Goal: Book appointment/travel/reservation

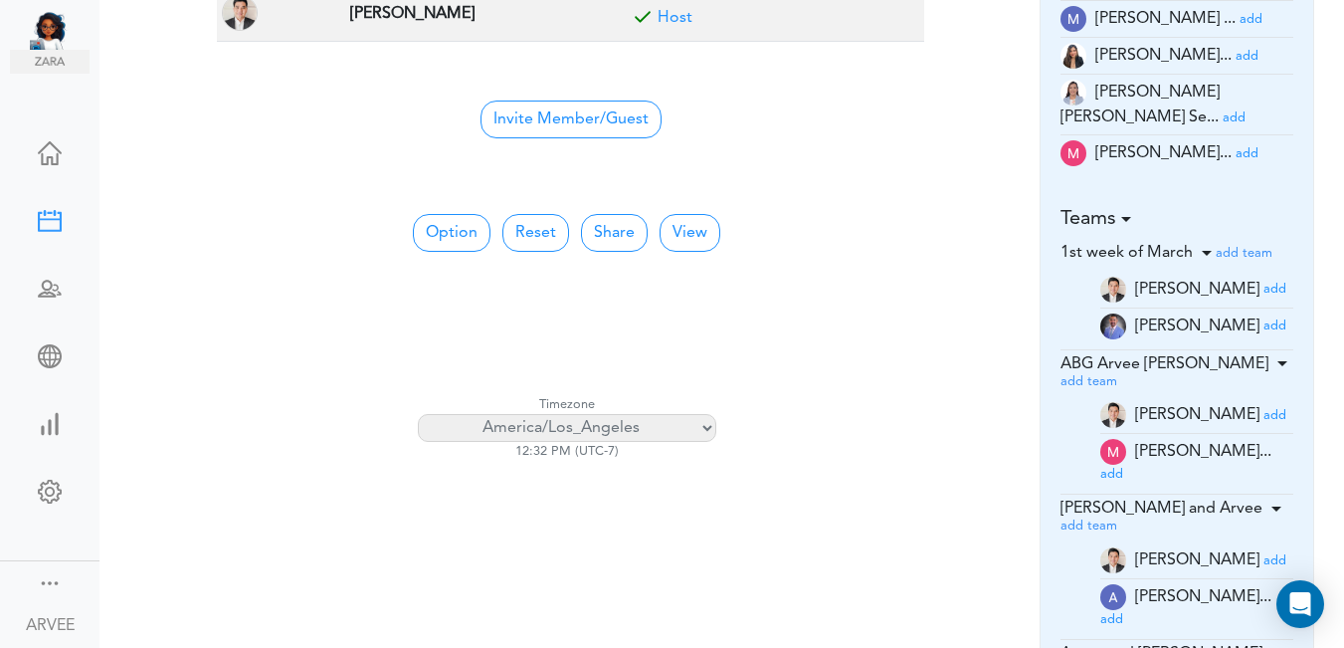
scroll to position [576, 0]
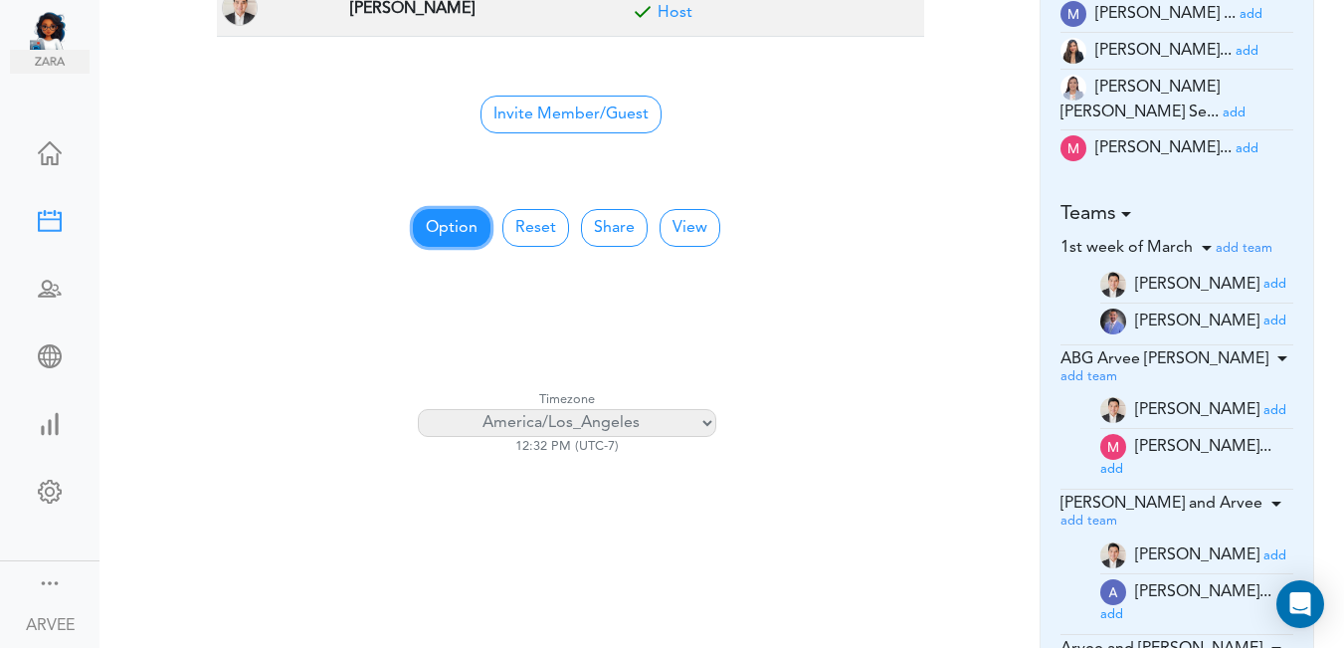
click at [442, 224] on button "Option" at bounding box center [452, 228] width 78 height 38
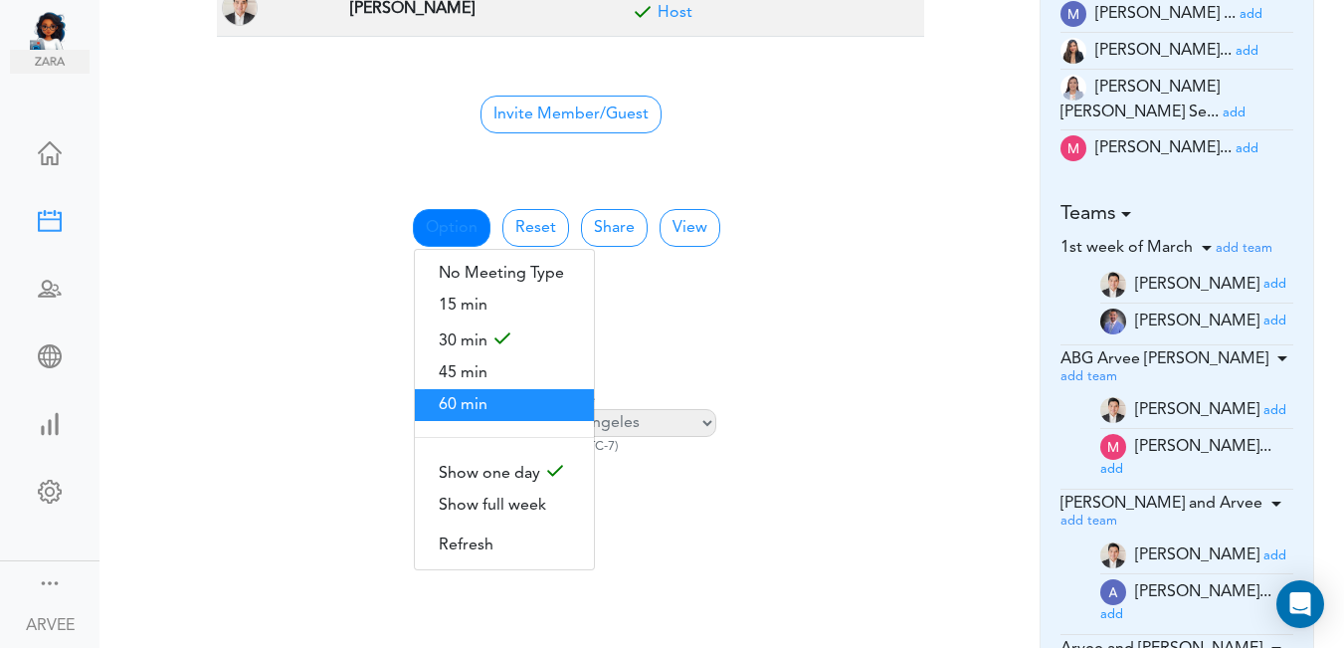
click at [451, 393] on span "60 min" at bounding box center [504, 405] width 179 height 32
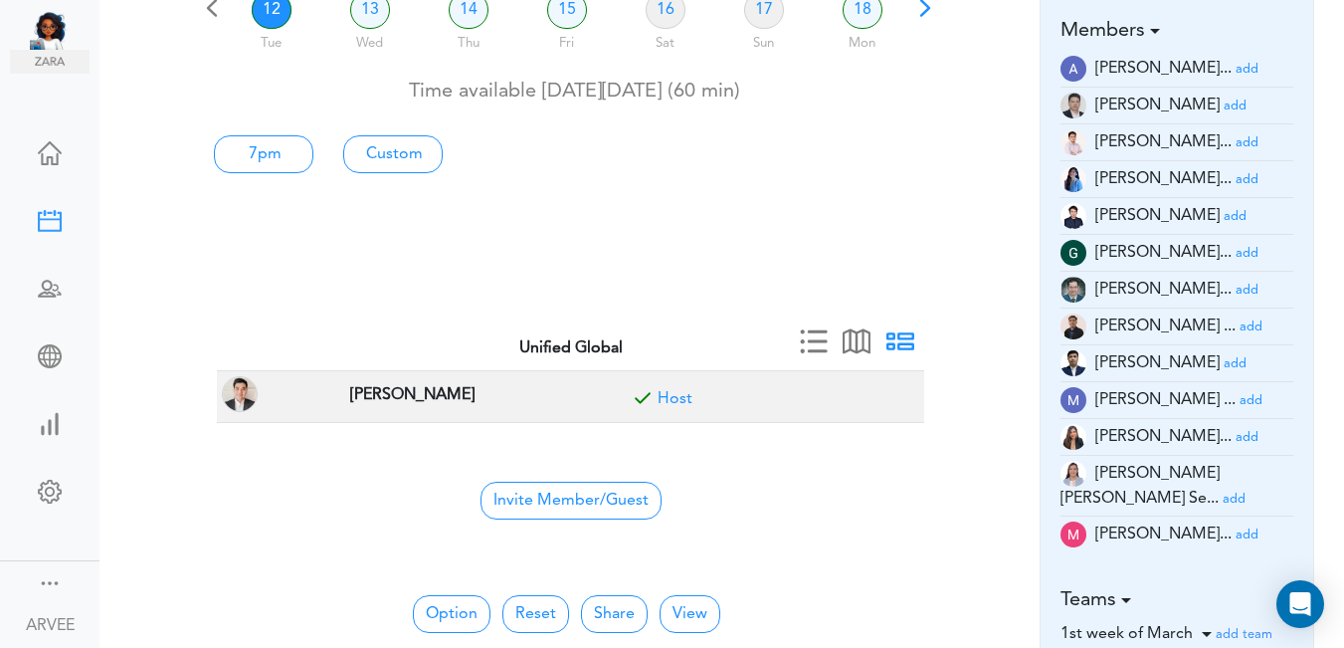
scroll to position [188, 0]
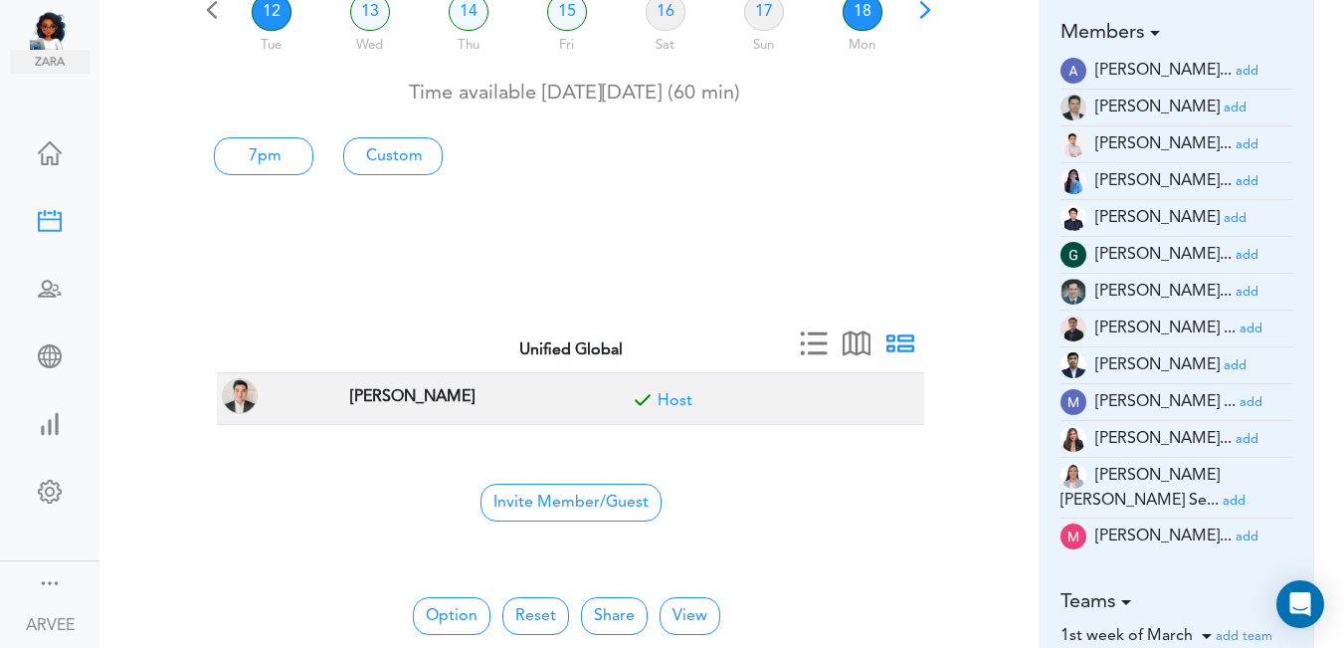
click at [856, 17] on link "18" at bounding box center [863, 12] width 40 height 38
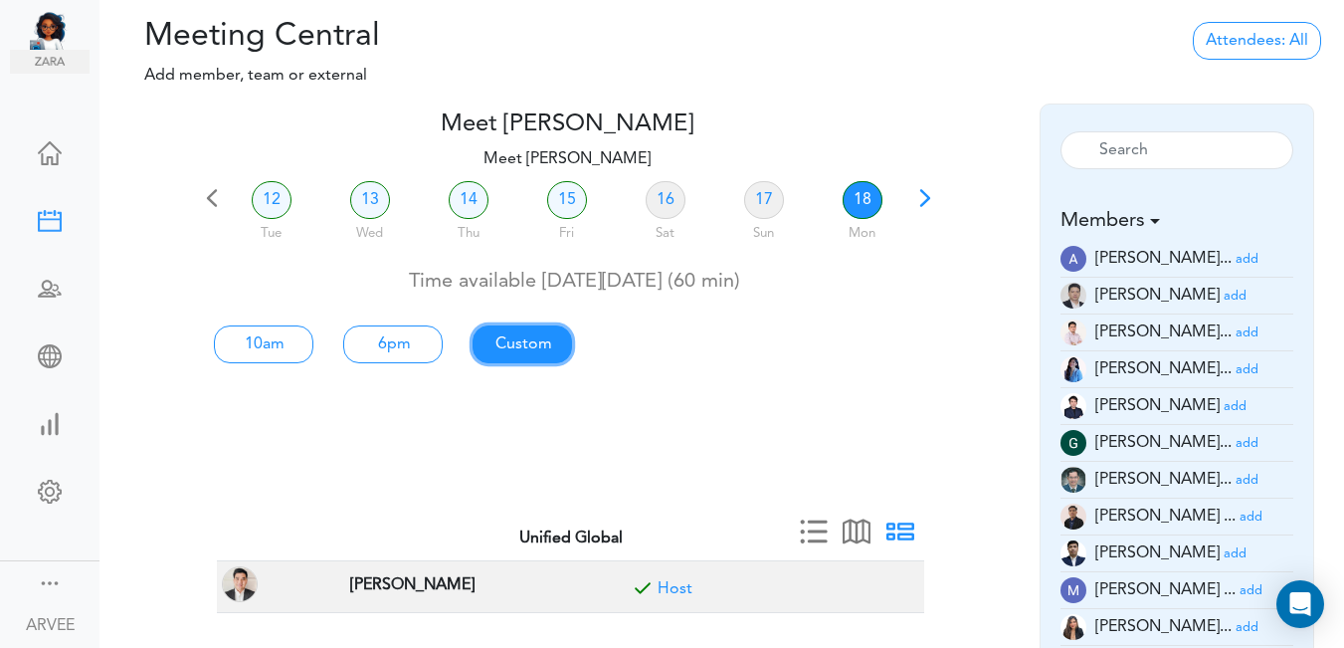
click at [313, 345] on link "Custom" at bounding box center [263, 344] width 99 height 38
type input "Meet [PERSON_NAME]"
type input "[URL][DOMAIN_NAME][SECURITY_DATA]"
type input "[DATE]T10:00"
type input "[DATE]T11:00"
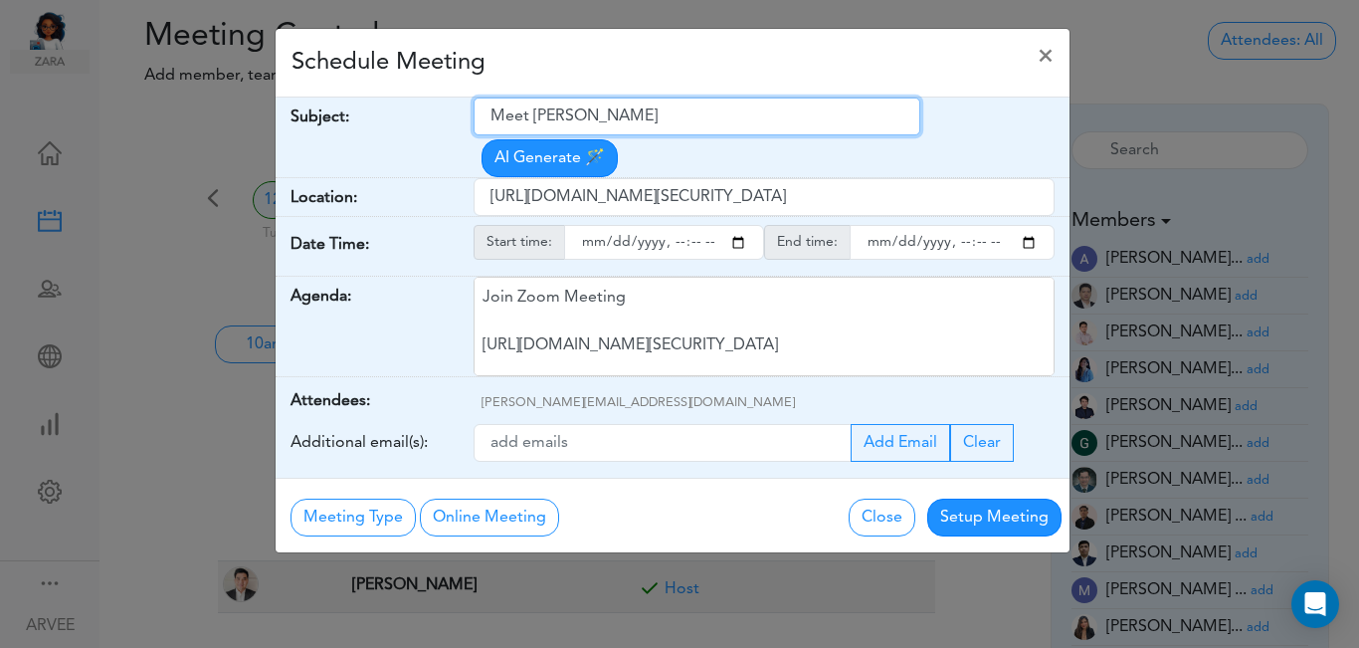
drag, startPoint x: 501, startPoint y: 116, endPoint x: 738, endPoint y: 96, distance: 237.6
click at [744, 96] on div "Schedule Meeting × Your Name: (required) [PERSON_NAME] Email: (required) [PERSO…" at bounding box center [673, 290] width 796 height 525
paste input "Client Call: 2025 Tax Planning [[PERSON_NAME]]"
type input "Client Call: 2025 Tax Planning [[PERSON_NAME]]"
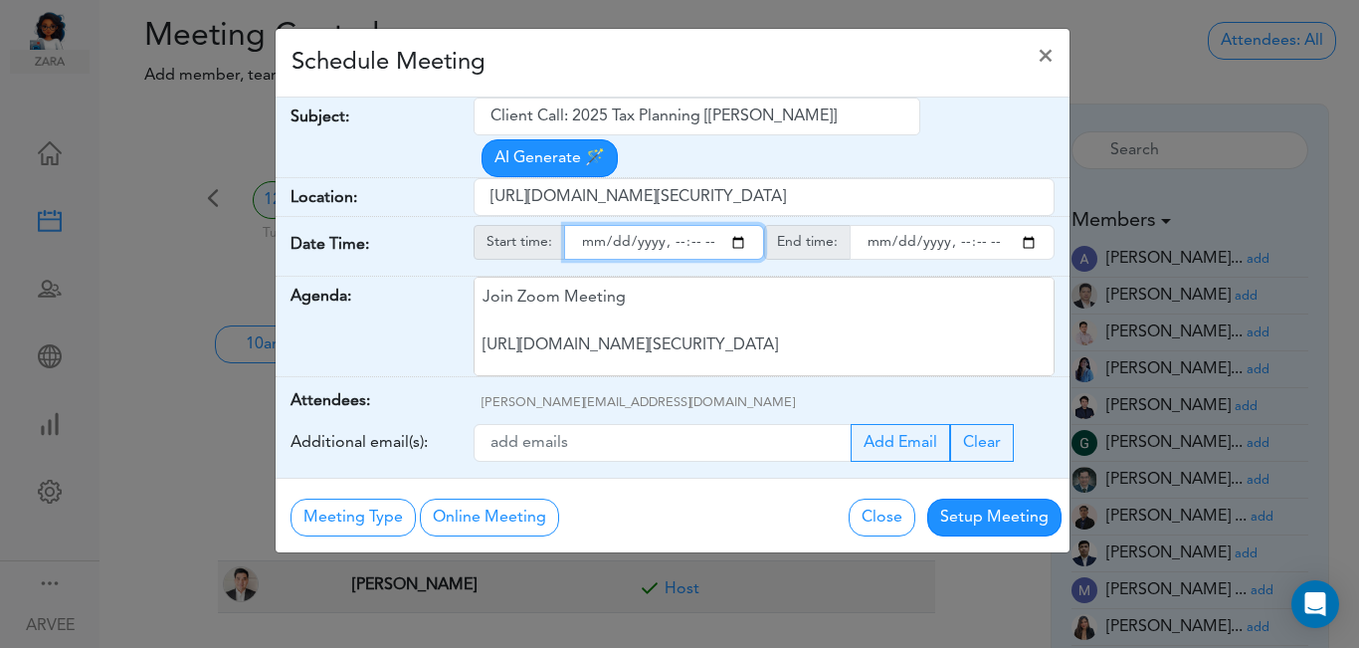
click at [737, 225] on input "starttime" at bounding box center [664, 242] width 200 height 35
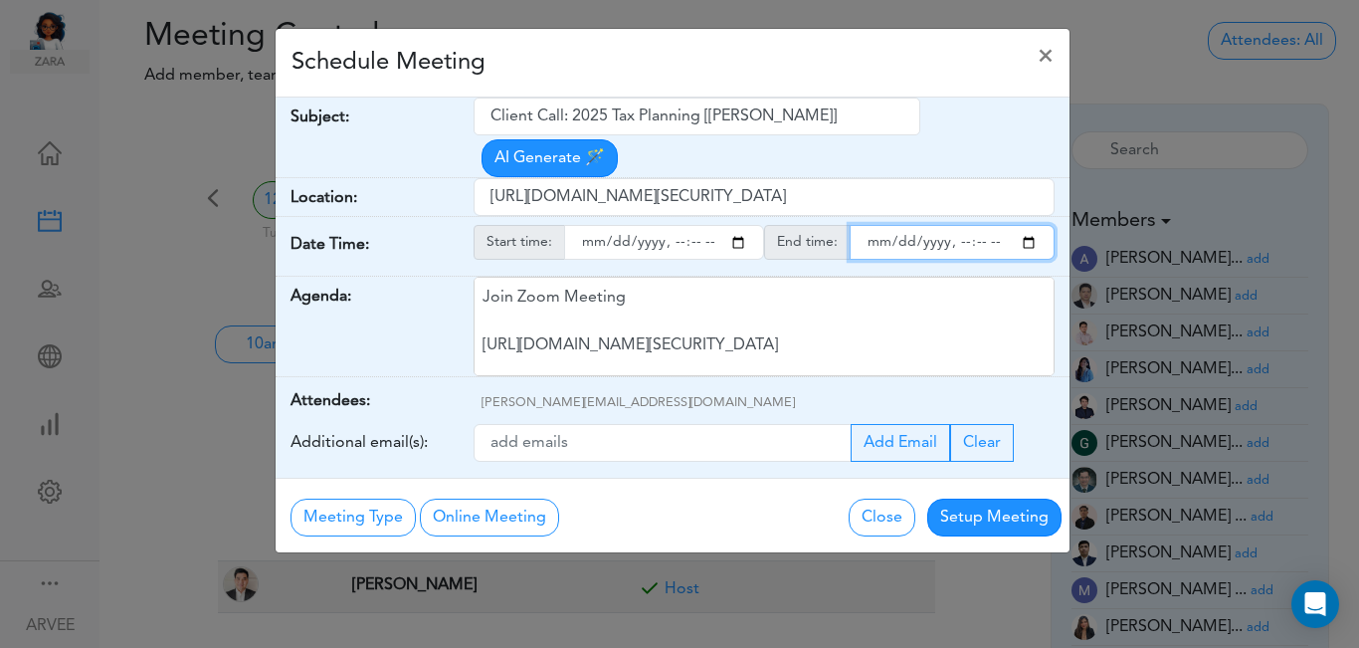
type input "[DATE]T16:00"
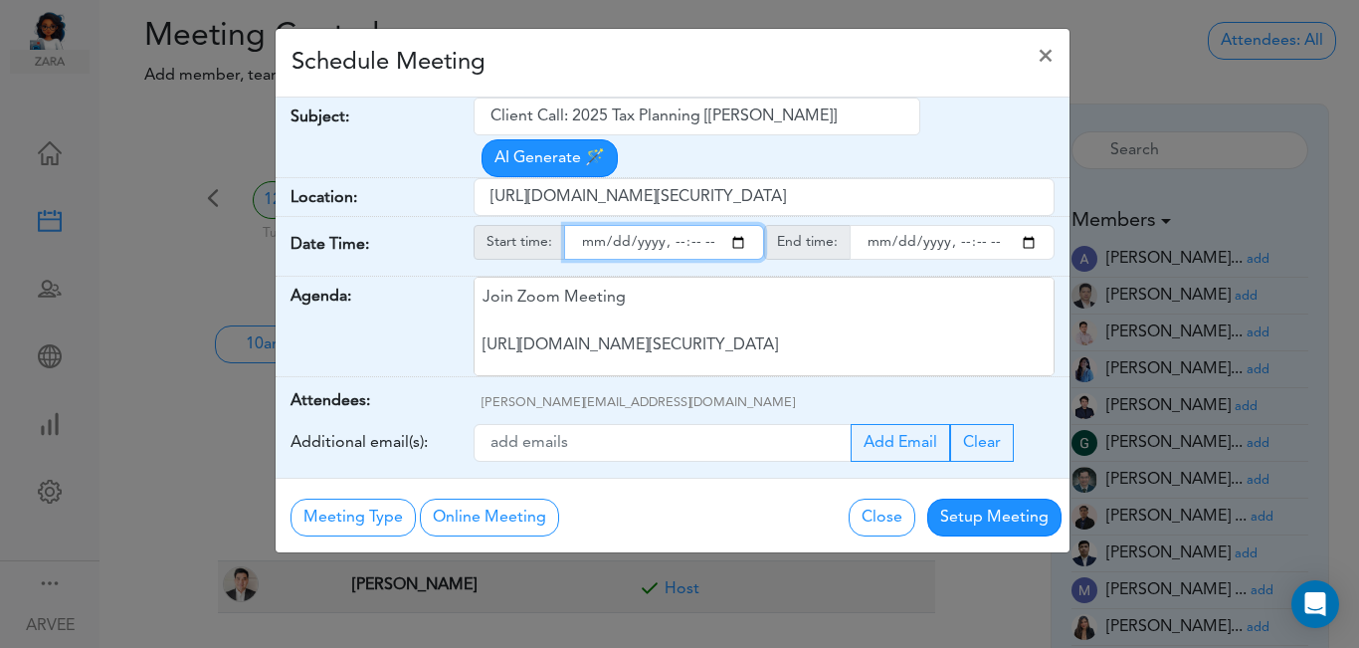
click at [1032, 225] on input "endtime" at bounding box center [952, 242] width 205 height 35
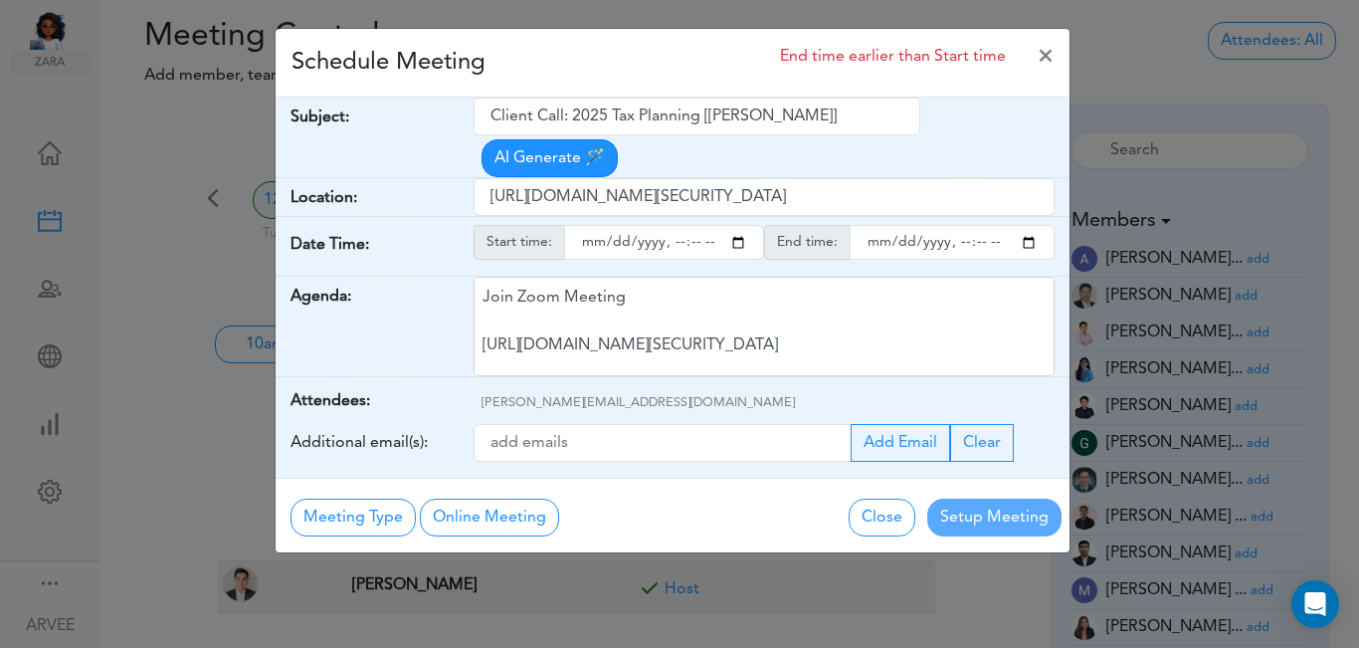
type input "[DATE]T17:00"
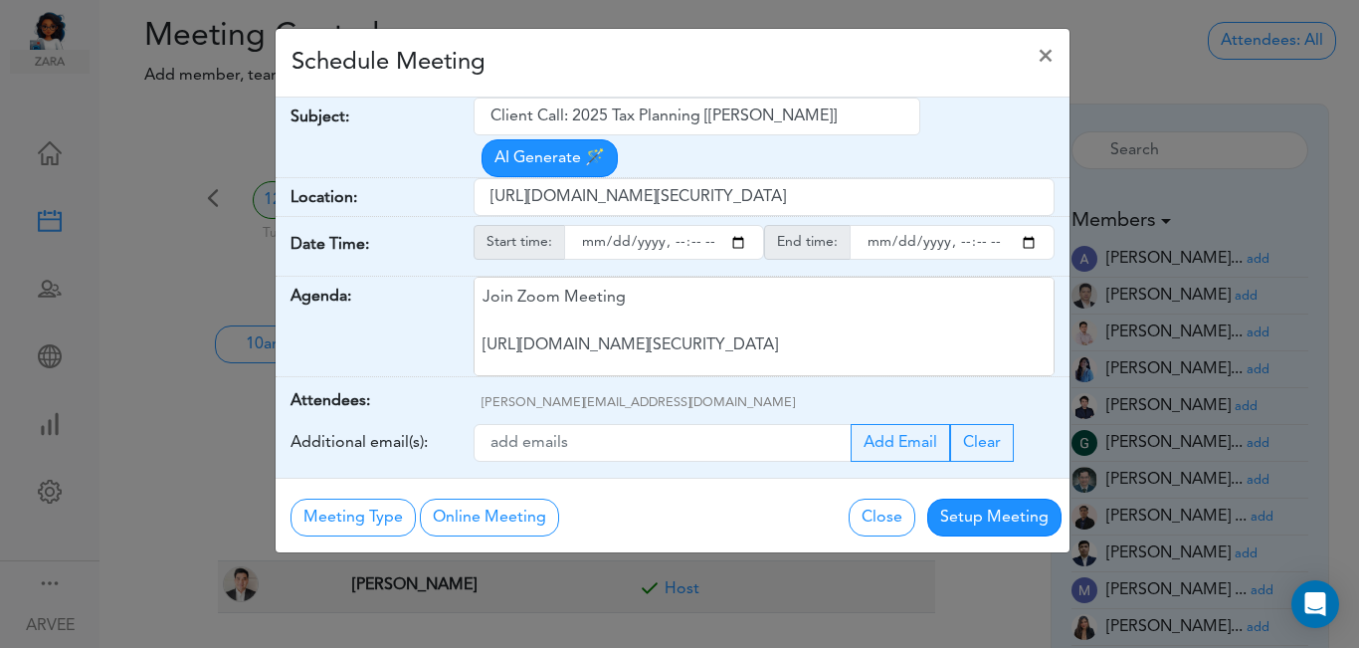
click at [649, 62] on div "Schedule Meeting ×" at bounding box center [673, 63] width 794 height 69
click at [974, 498] on button "Setup Meeting" at bounding box center [994, 517] width 134 height 38
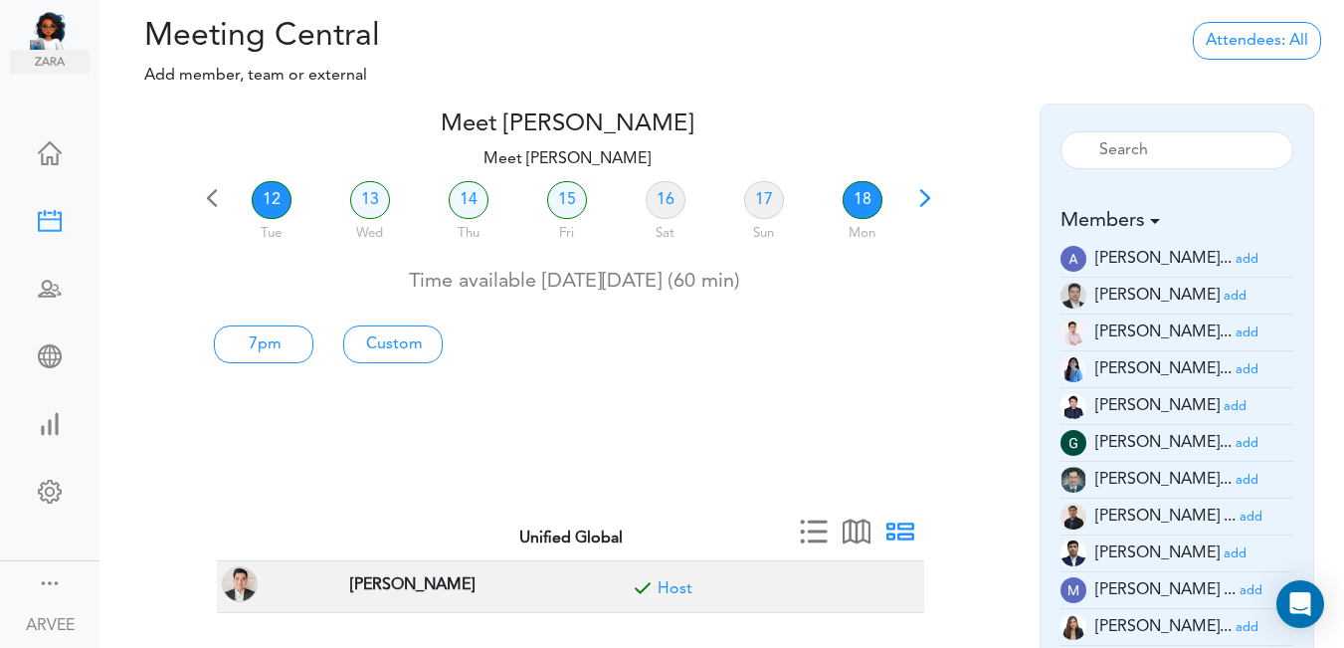
click at [865, 201] on link "18" at bounding box center [863, 200] width 40 height 38
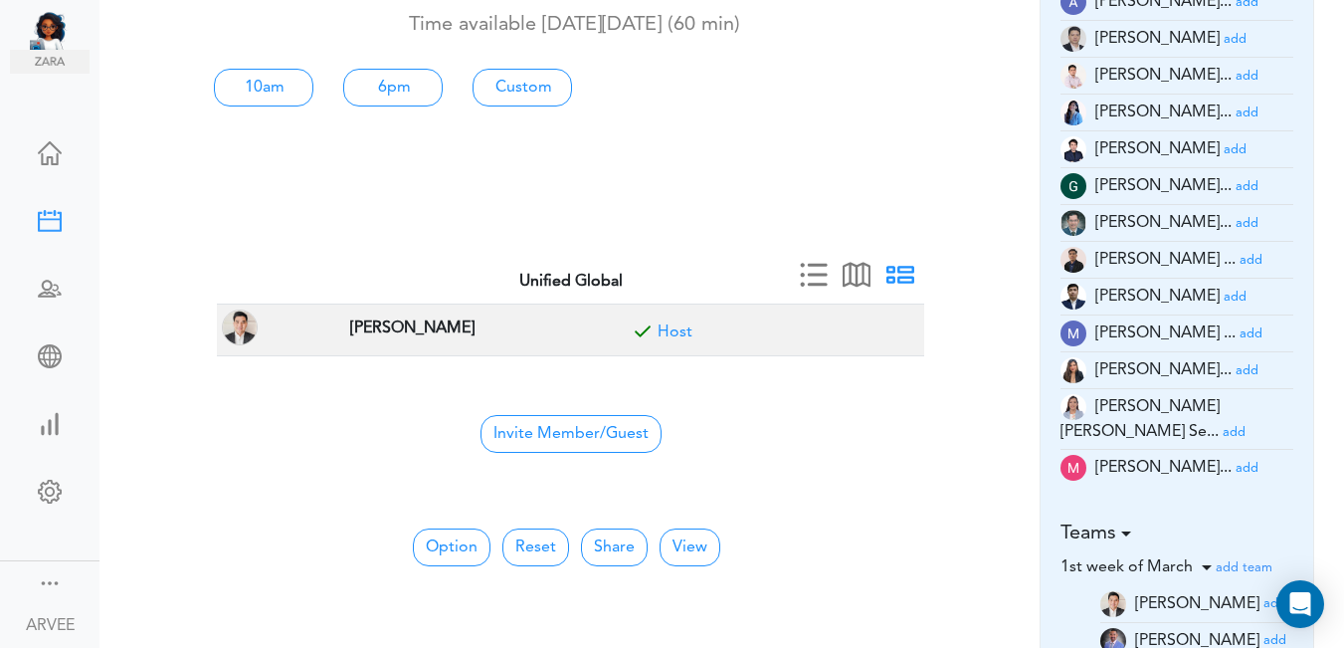
scroll to position [296, 0]
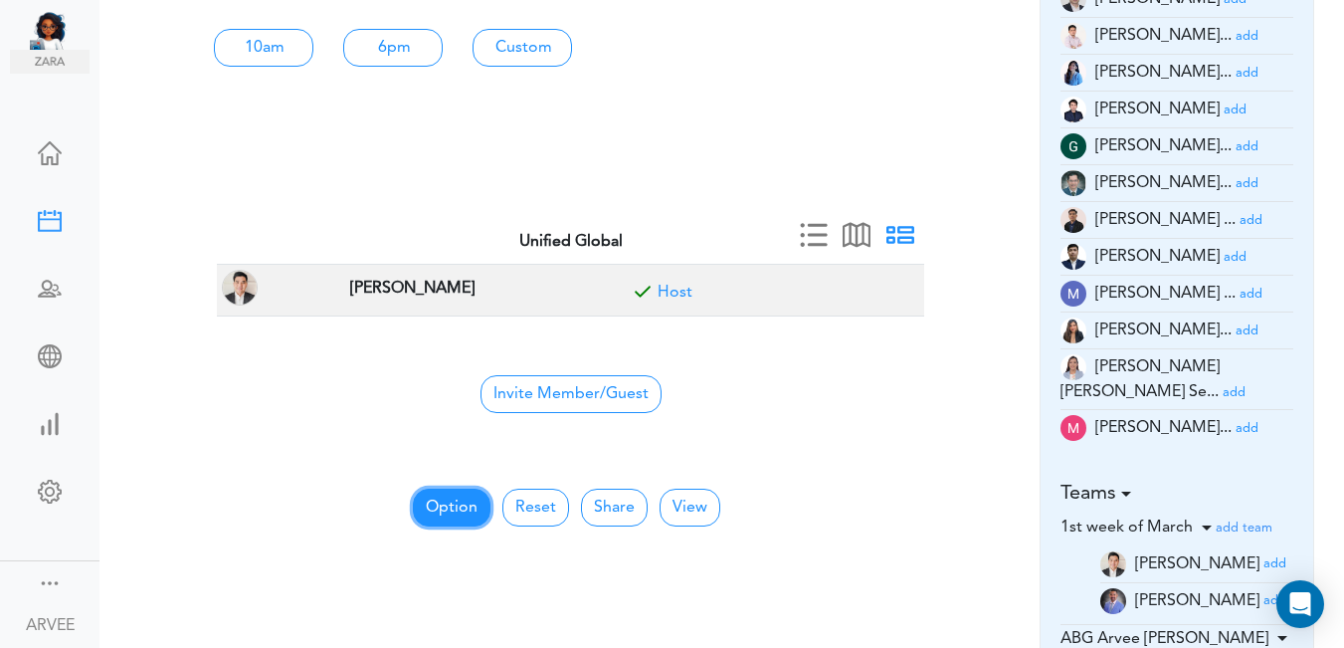
click at [468, 502] on button "Option" at bounding box center [452, 507] width 78 height 38
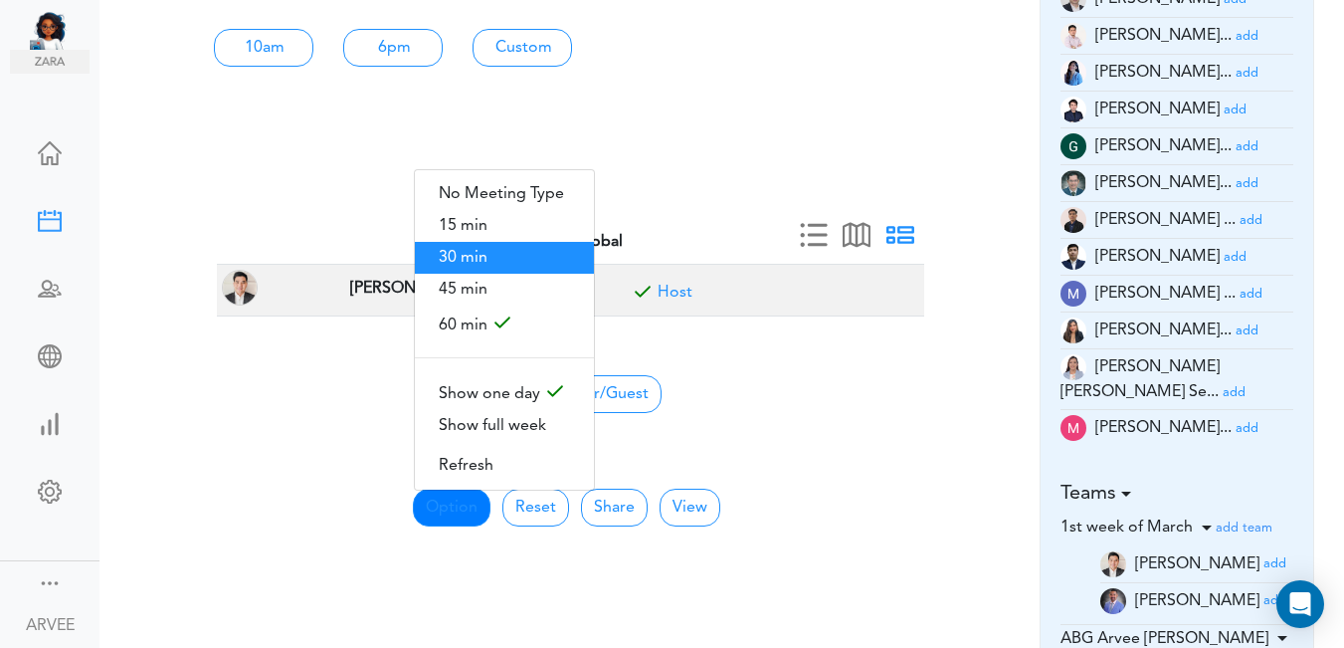
click at [470, 258] on span "30 min" at bounding box center [504, 258] width 179 height 32
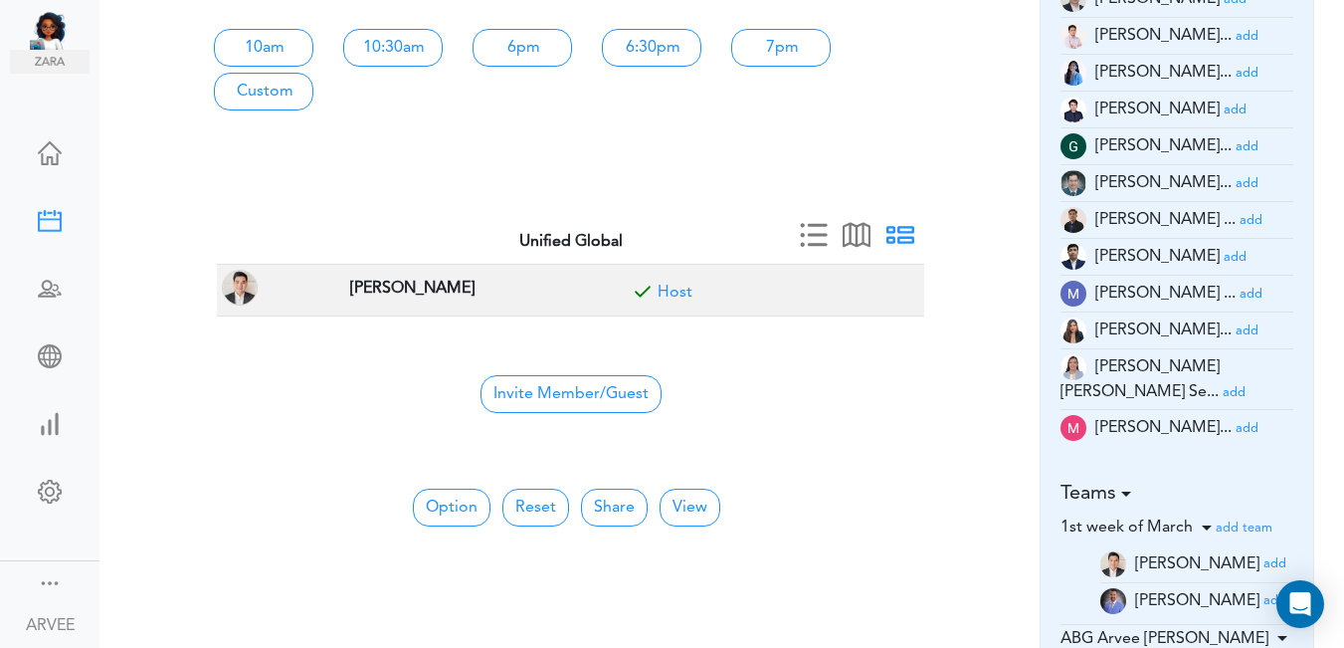
scroll to position [0, 0]
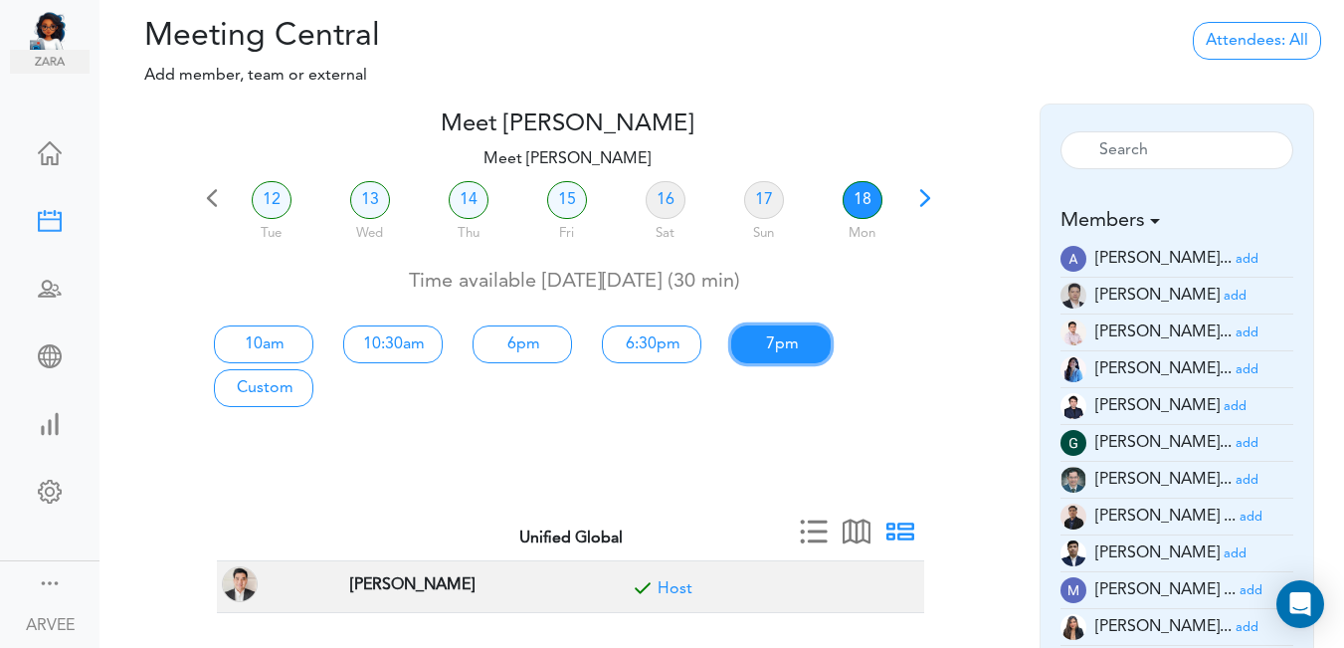
click at [786, 345] on link "7pm" at bounding box center [780, 344] width 99 height 38
type input "Meet [PERSON_NAME]"
type input "[URL][DOMAIN_NAME][SECURITY_DATA]"
type input "[DATE]T19:00"
type input "[DATE]T19:30"
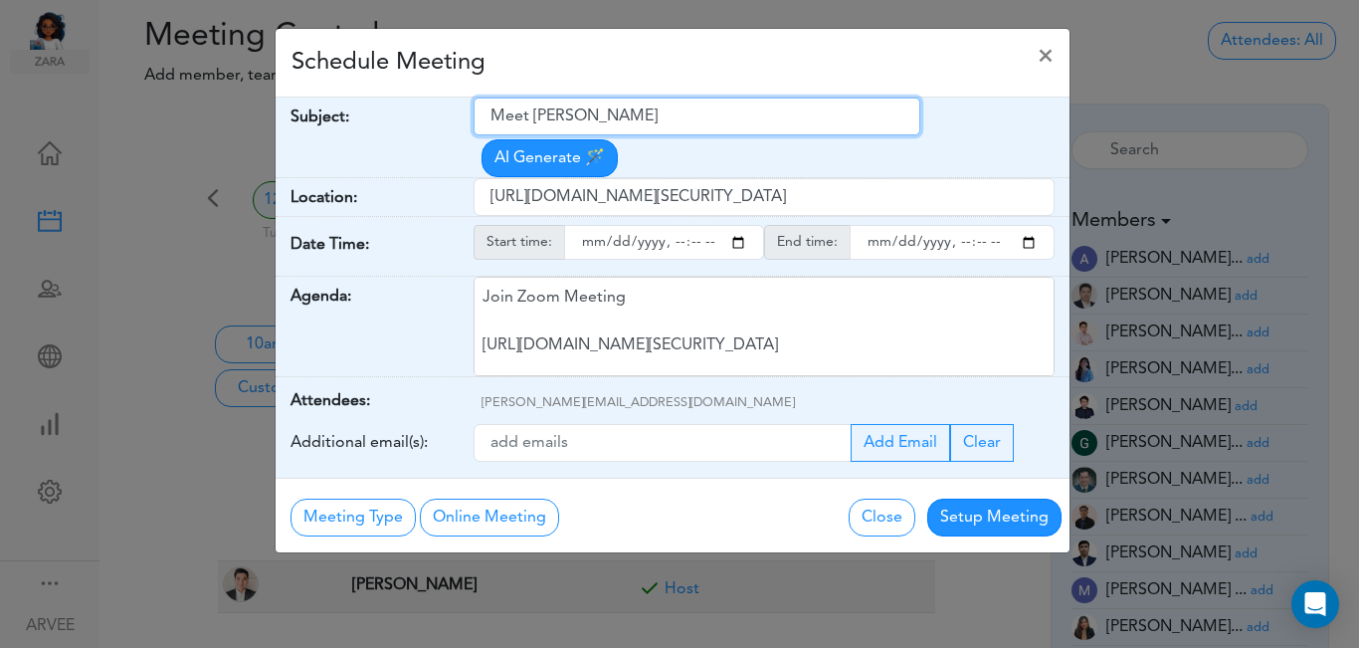
drag, startPoint x: 487, startPoint y: 116, endPoint x: 709, endPoint y: 118, distance: 221.8
click at [709, 118] on input "Meet [PERSON_NAME]" at bounding box center [696, 116] width 447 height 38
paste input "Nodazee Internal Call - Planning ownership share"
click at [732, 120] on input "Nodazee Internal Call - Planning ownership share" at bounding box center [696, 116] width 447 height 38
click at [814, 115] on input "Nodazee Internal Call - Planning Ownership share" at bounding box center [696, 116] width 447 height 38
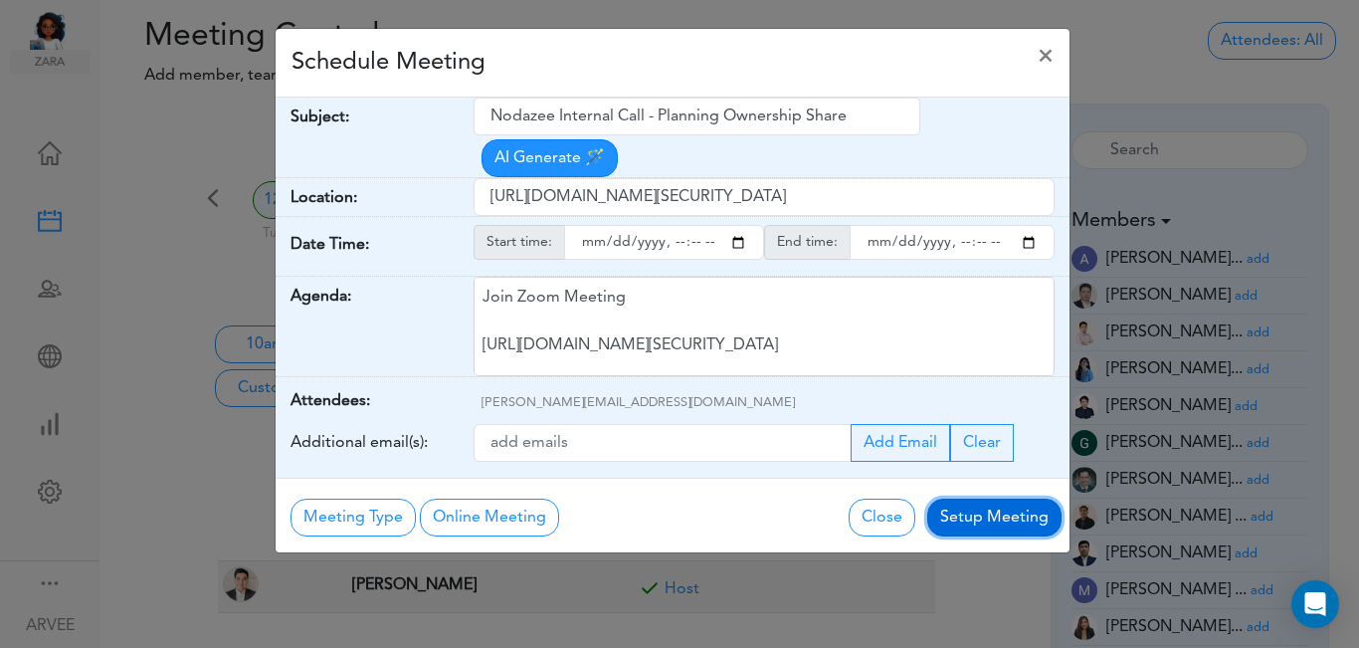
click at [988, 498] on button "Setup Meeting" at bounding box center [994, 517] width 134 height 38
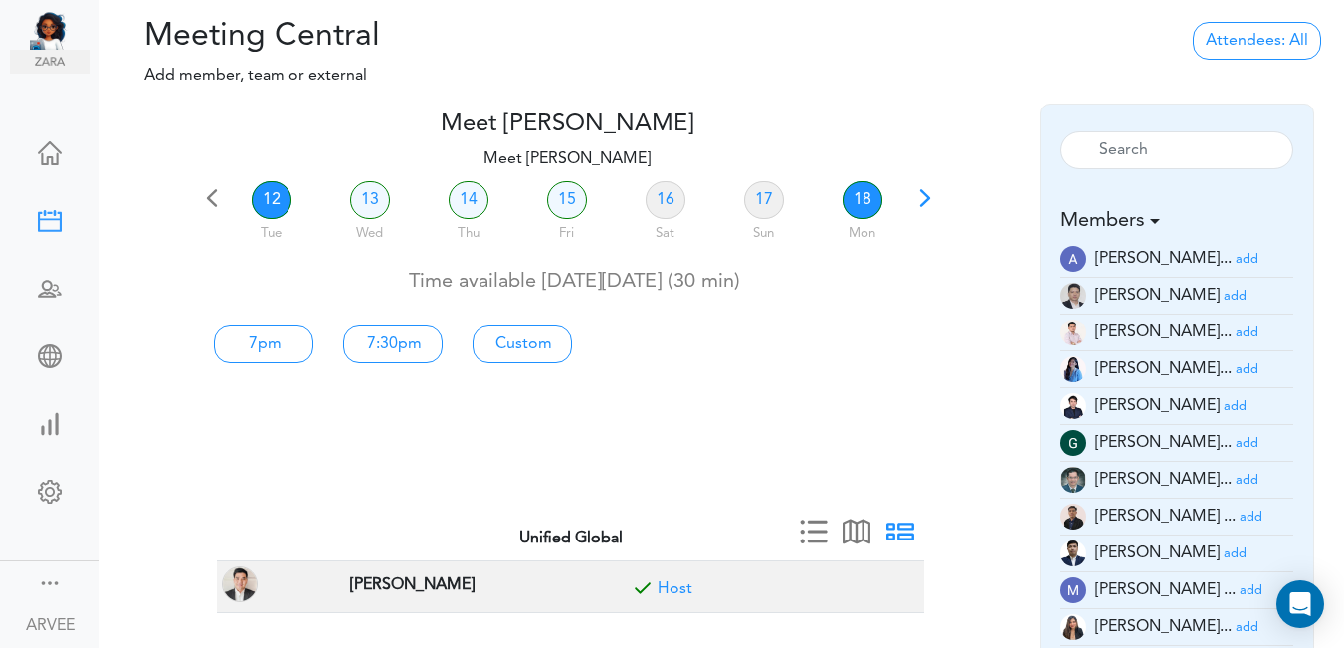
click at [862, 197] on link "18" at bounding box center [863, 200] width 40 height 38
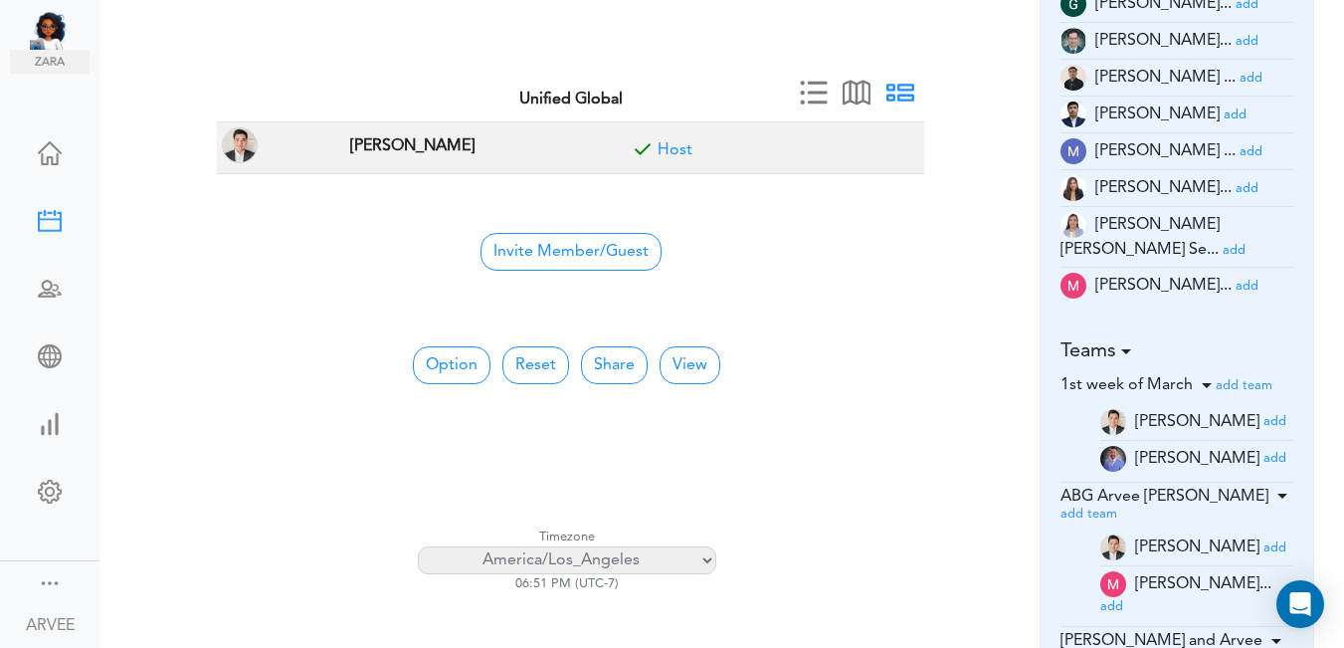
scroll to position [450, 0]
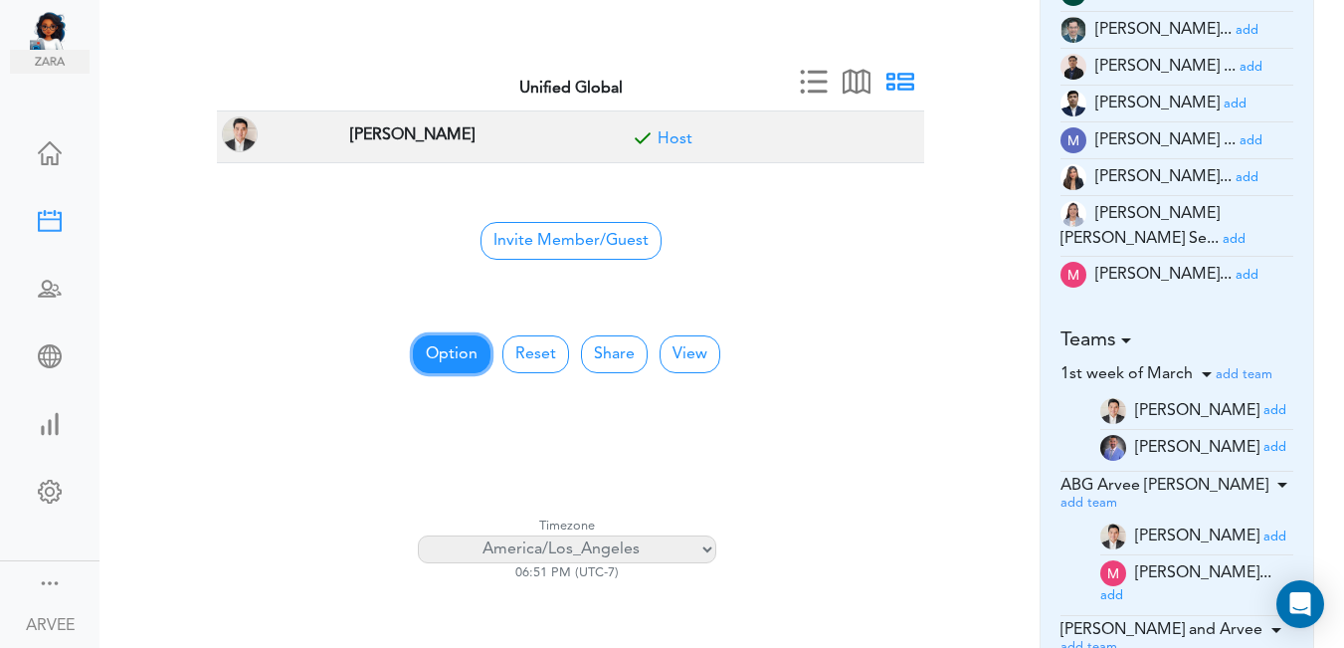
click at [450, 350] on button "Option" at bounding box center [452, 354] width 78 height 38
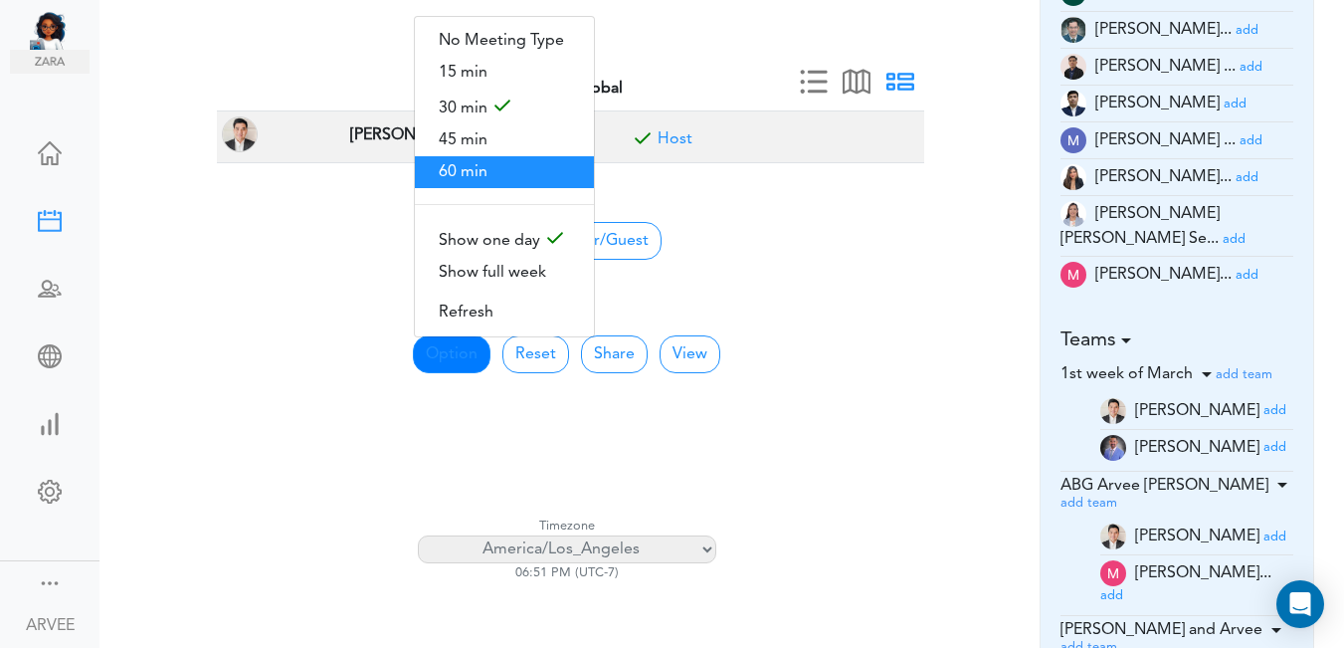
click at [470, 174] on span "60 min" at bounding box center [504, 172] width 179 height 32
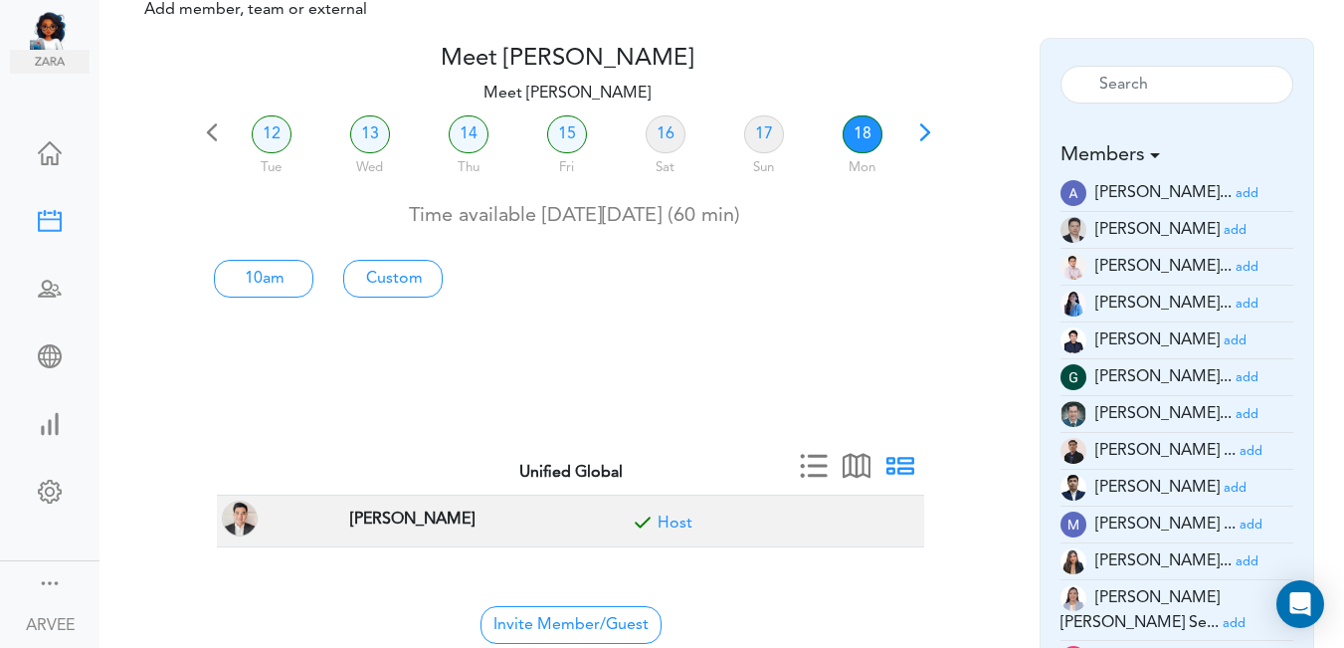
scroll to position [3, 0]
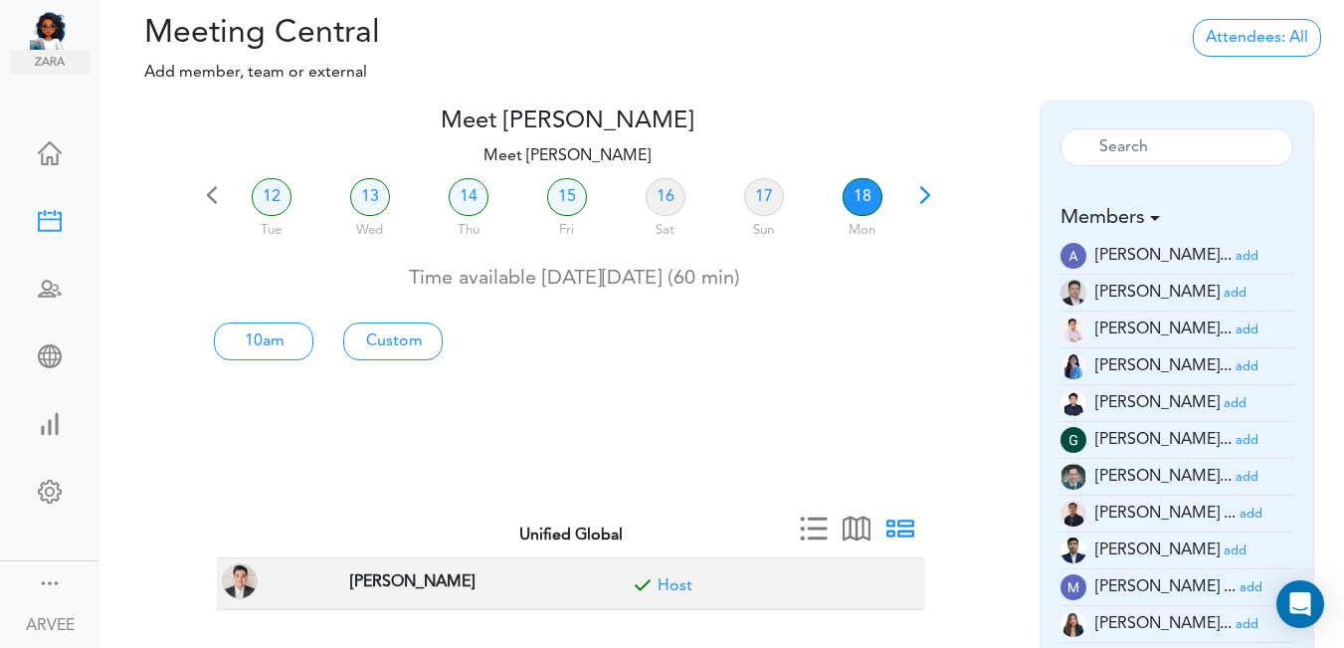
click at [920, 188] on span at bounding box center [925, 202] width 28 height 28
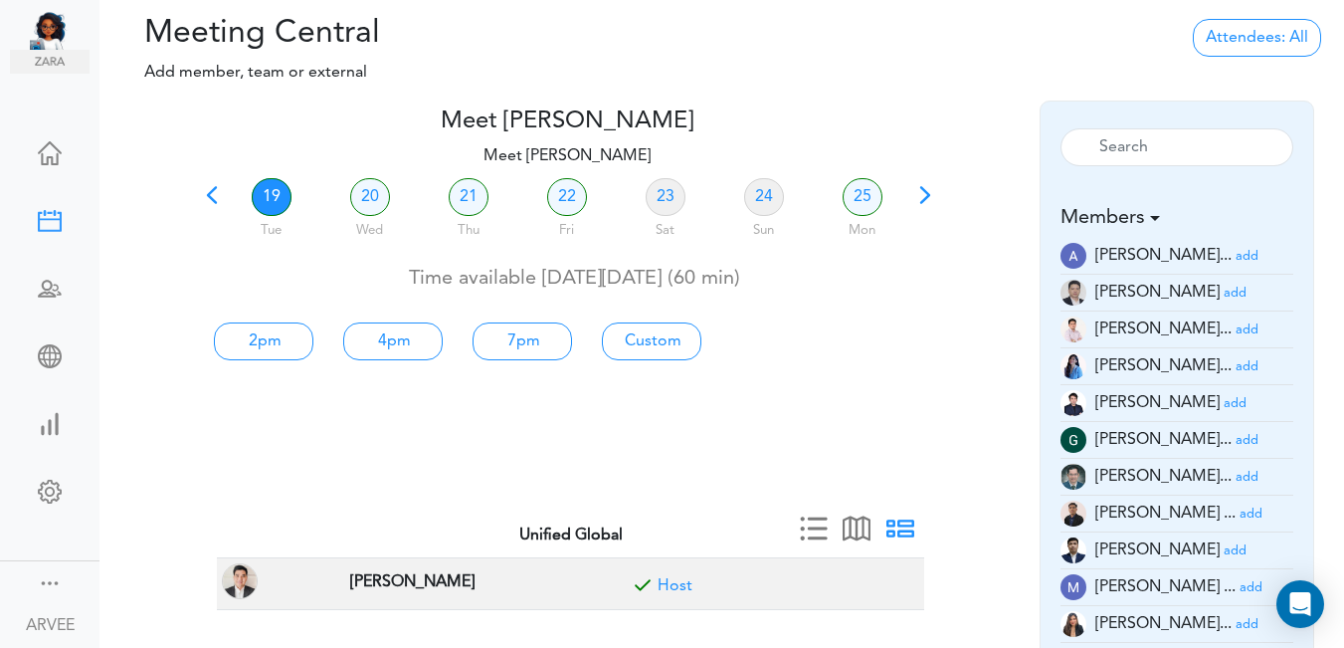
click at [268, 184] on link "19" at bounding box center [272, 197] width 40 height 38
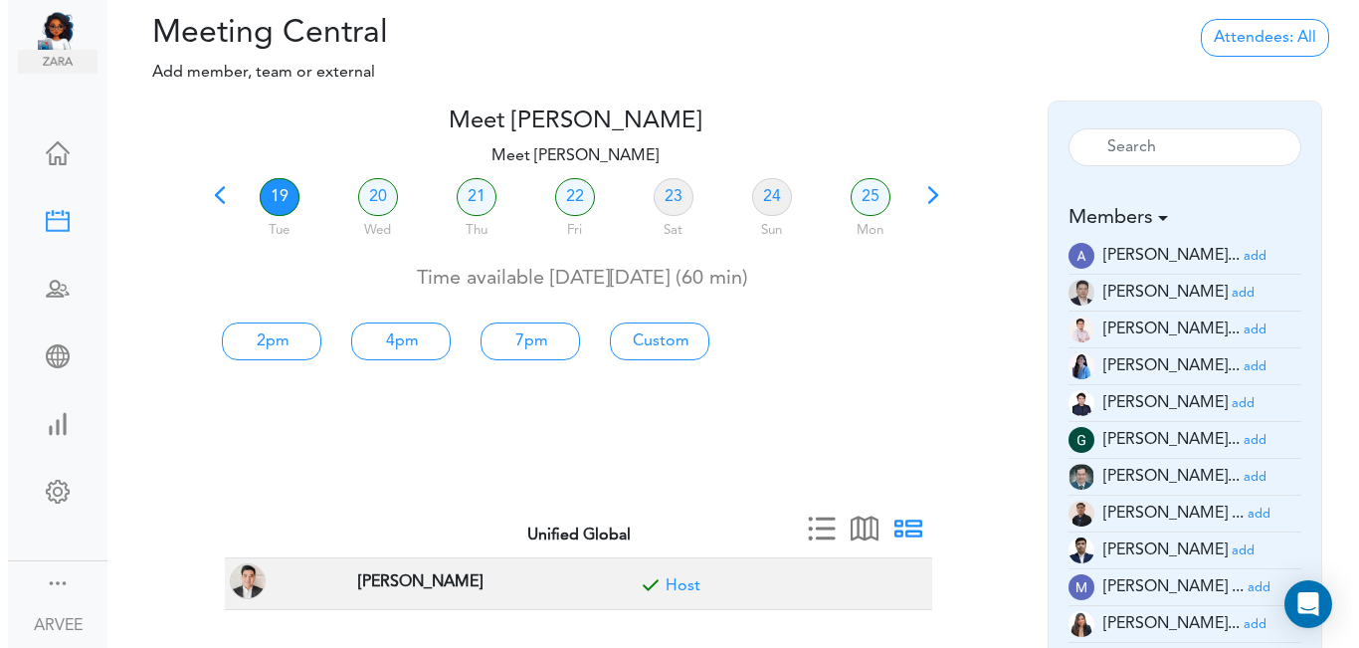
scroll to position [0, 0]
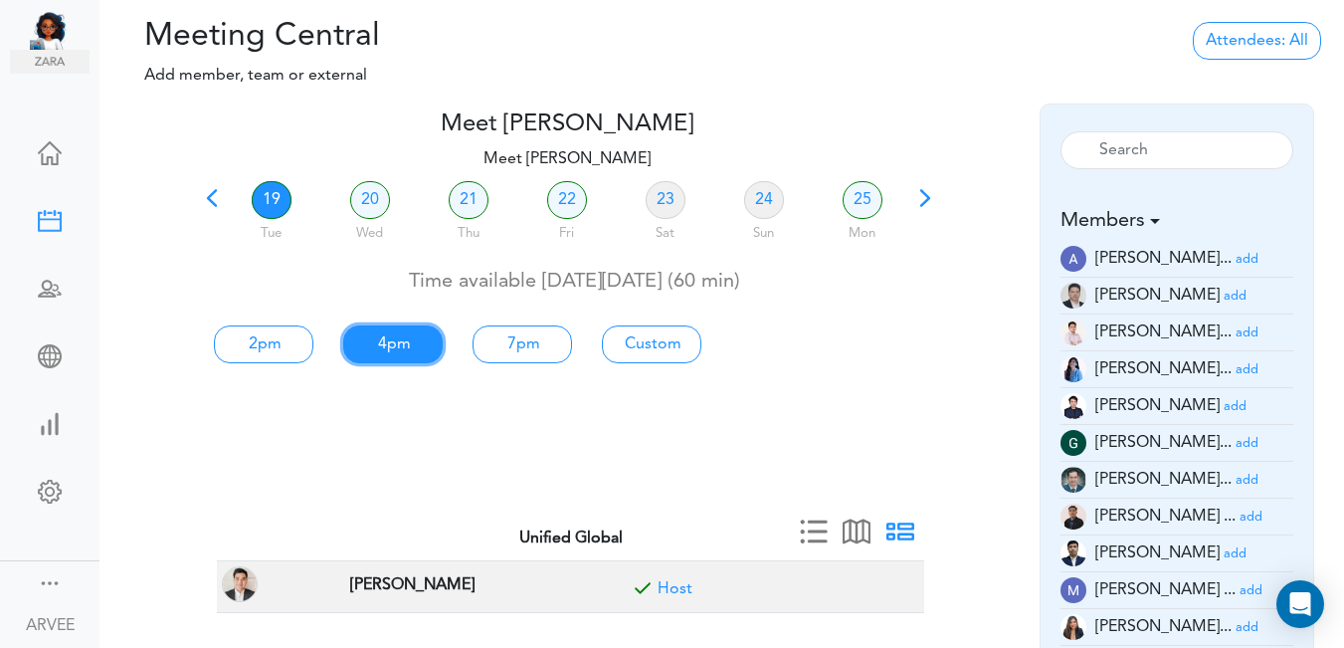
click at [386, 341] on link "4pm" at bounding box center [392, 344] width 99 height 38
type input "Meet [PERSON_NAME]"
type input "[URL][DOMAIN_NAME][SECURITY_DATA]"
type input "[DATE]T16:00"
type input "[DATE]T17:00"
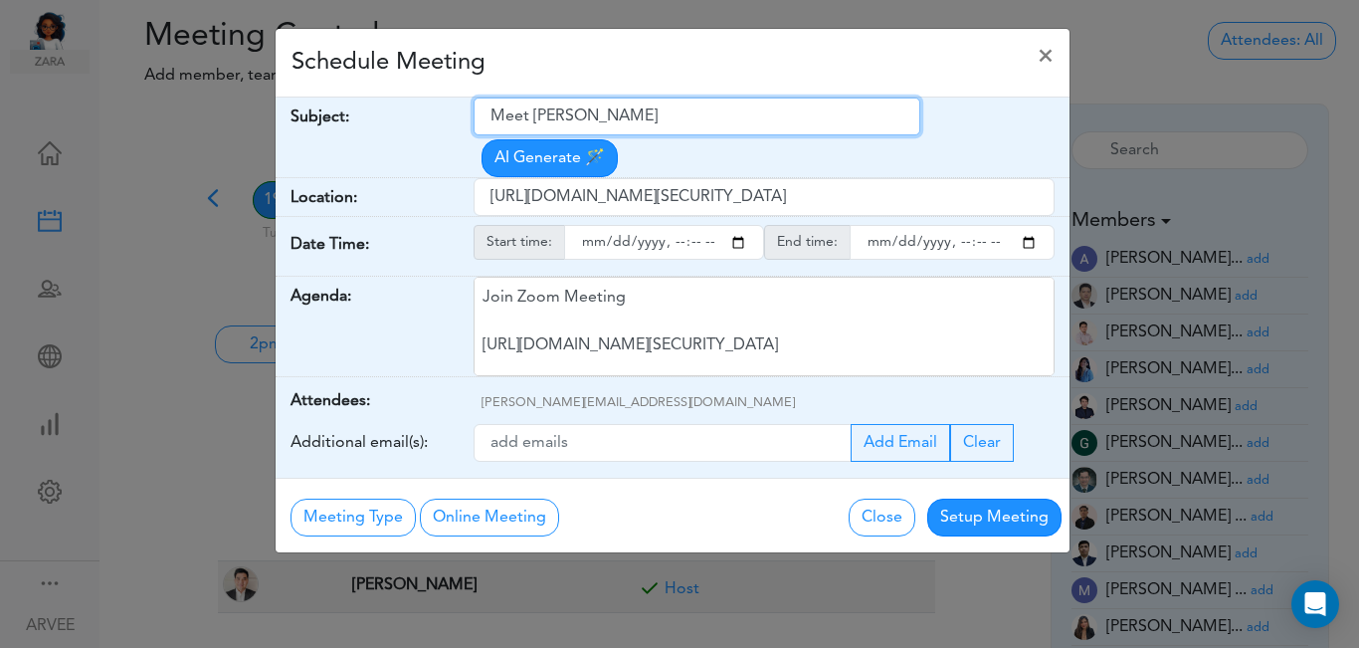
drag, startPoint x: 492, startPoint y: 113, endPoint x: 589, endPoint y: 109, distance: 96.6
click at [676, 104] on input "Meet [PERSON_NAME]" at bounding box center [696, 116] width 447 height 38
paste input "[PLACEHOLDER] Subject Line: Nodazee - Planning Call with Client"
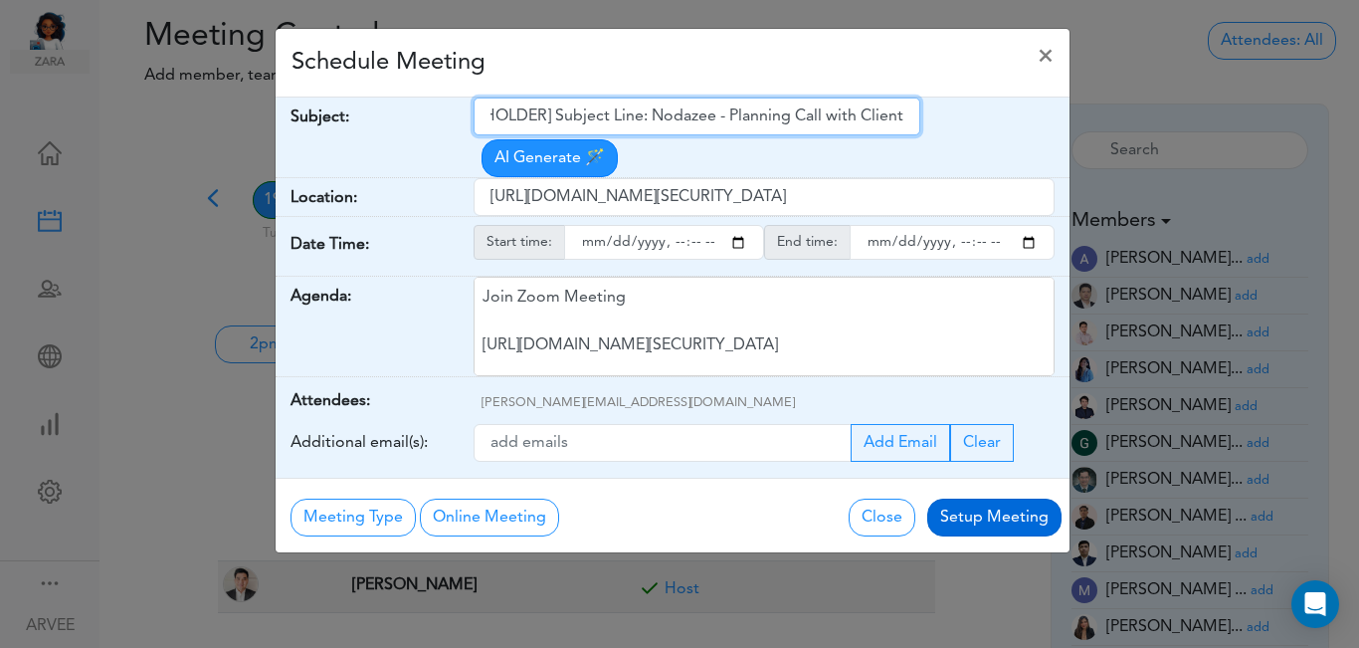
type input "[PLACEHOLDER] Subject Line: Nodazee - Planning Call with Client"
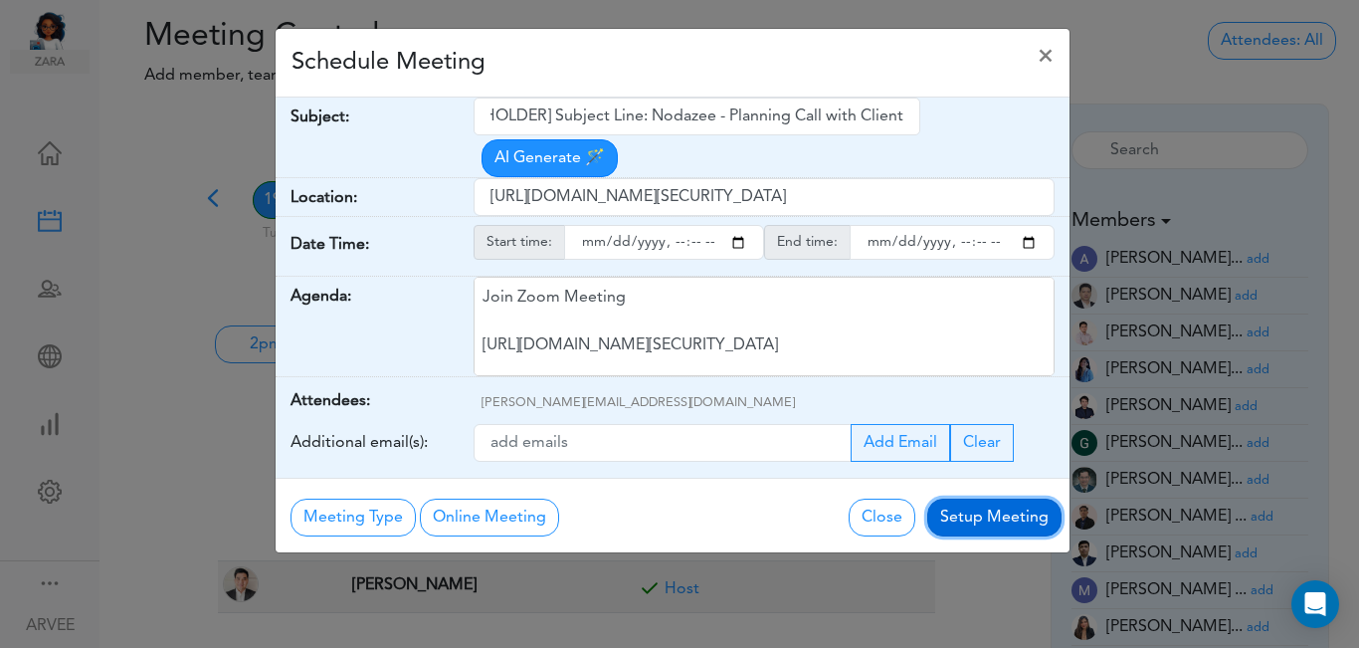
click at [1001, 498] on button "Setup Meeting" at bounding box center [994, 517] width 134 height 38
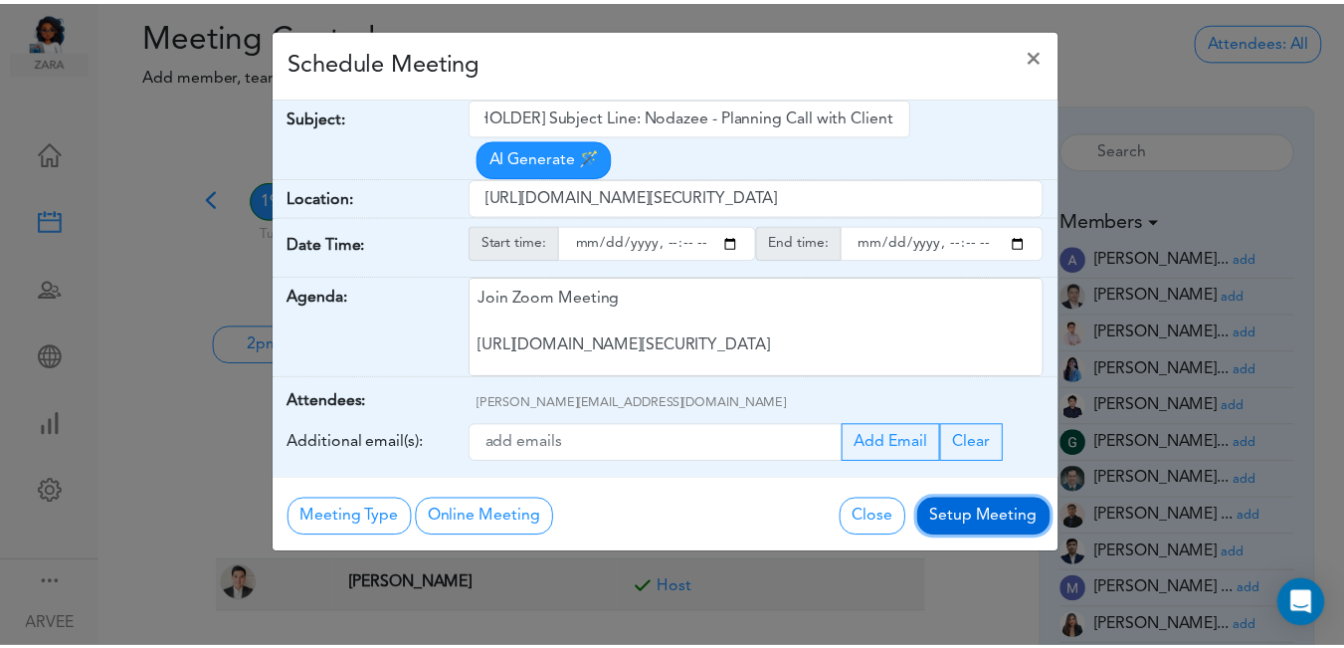
scroll to position [0, 0]
